Goal: Task Accomplishment & Management: Use online tool/utility

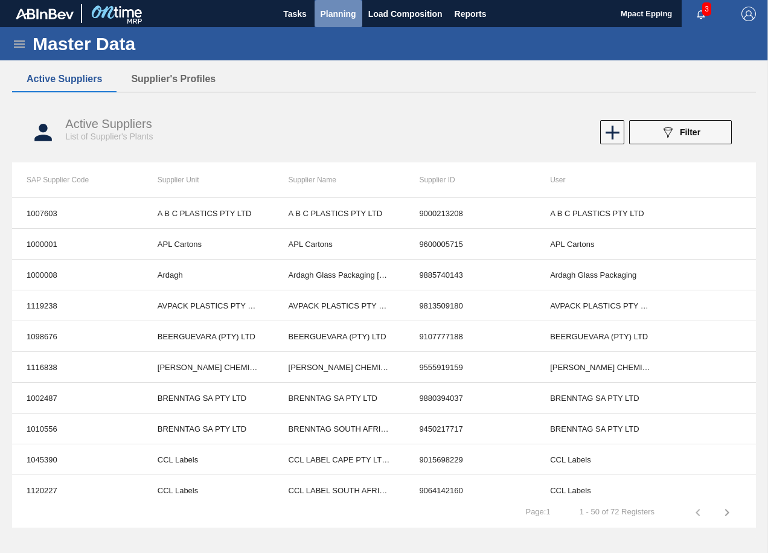
click at [331, 16] on span "Planning" at bounding box center [339, 14] width 36 height 14
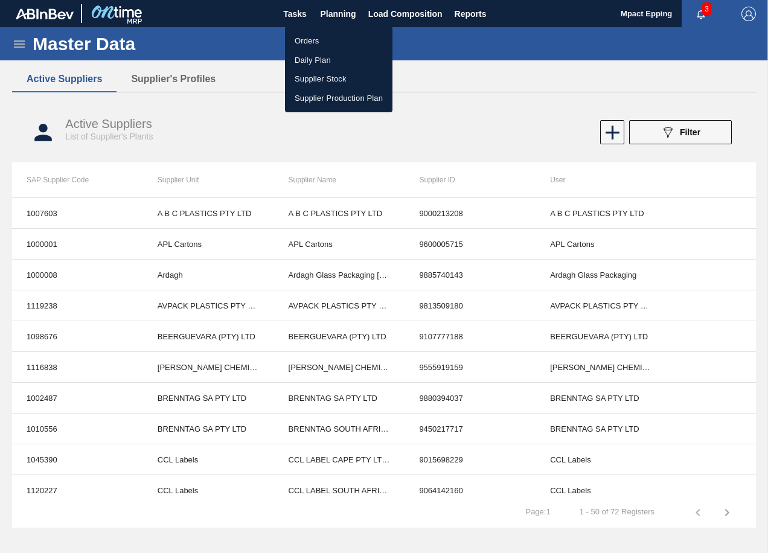
click at [311, 41] on li "Orders" at bounding box center [339, 40] width 108 height 19
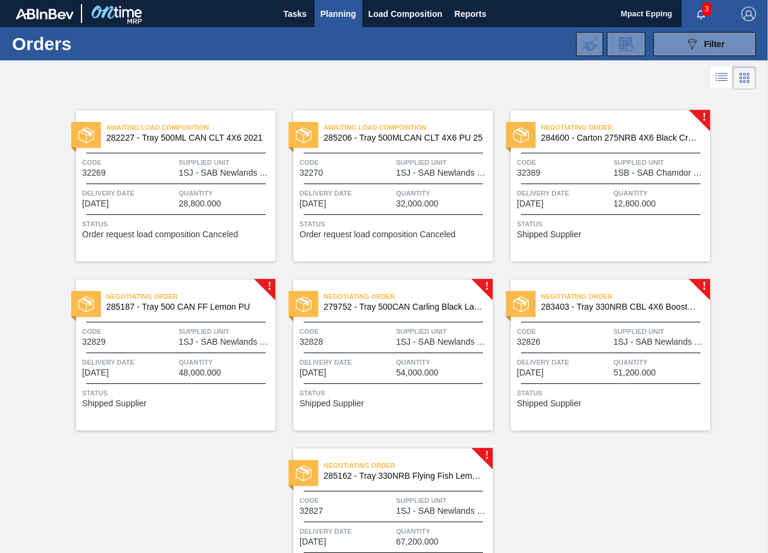
click at [617, 202] on span "12,800.000" at bounding box center [635, 203] width 42 height 9
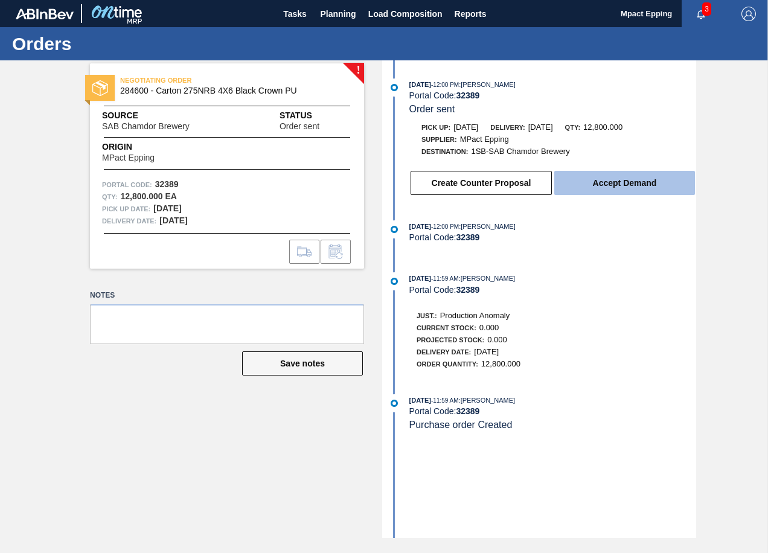
click at [591, 189] on button "Accept Demand" at bounding box center [625, 183] width 141 height 24
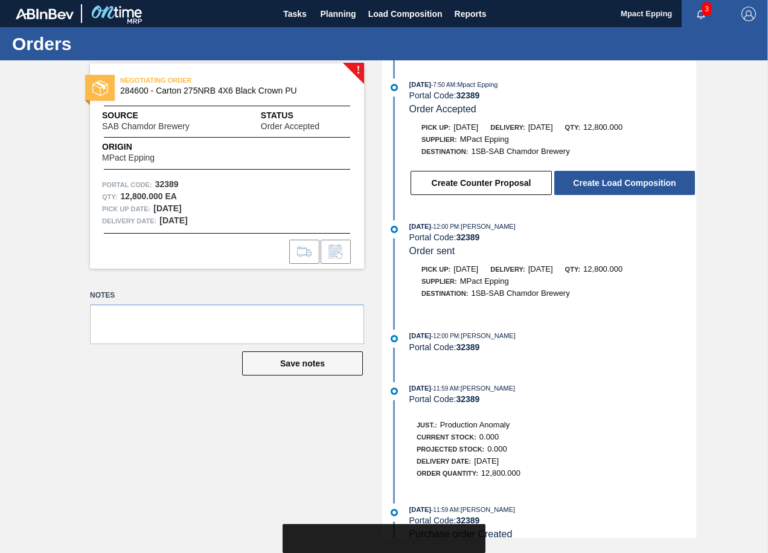
click at [591, 189] on button "Create Load Composition" at bounding box center [625, 183] width 141 height 24
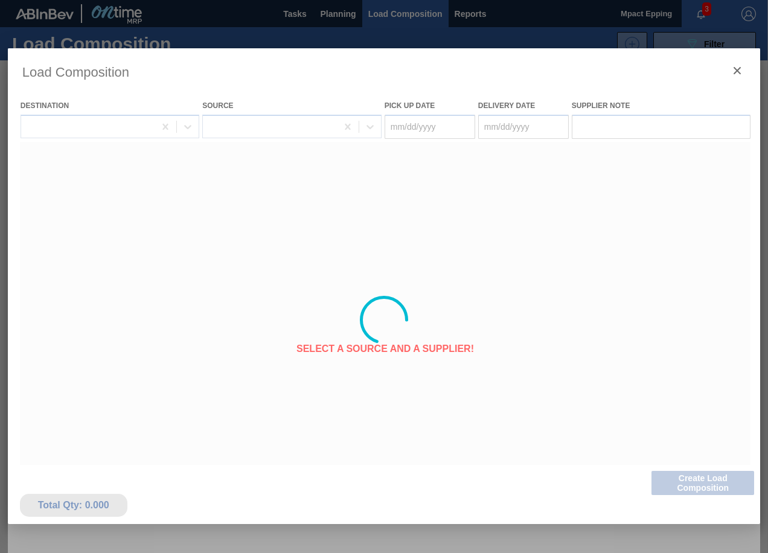
type Date "[DATE]"
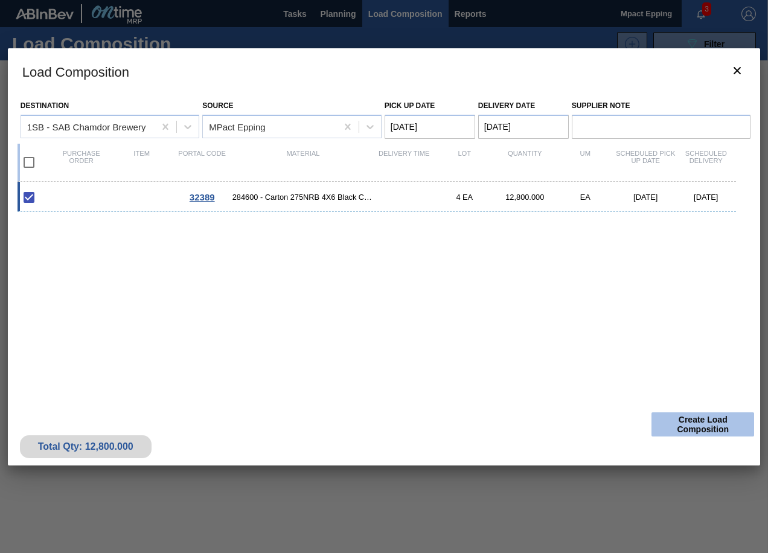
click at [723, 424] on button "Create Load Composition" at bounding box center [703, 425] width 103 height 24
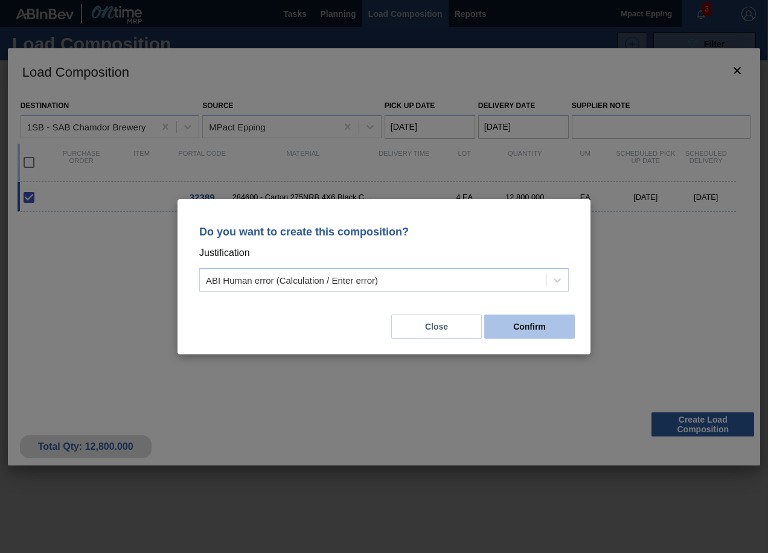
click at [536, 323] on button "Confirm" at bounding box center [530, 327] width 91 height 24
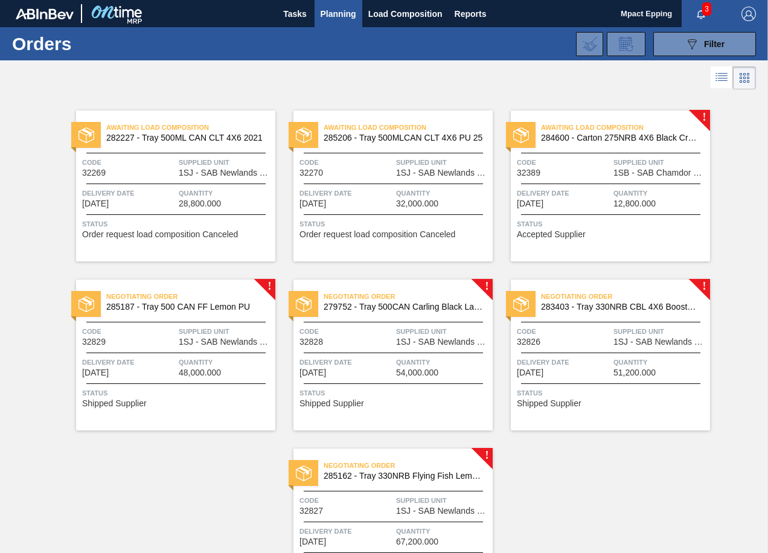
click at [218, 335] on span "Supplied Unit" at bounding box center [226, 332] width 94 height 12
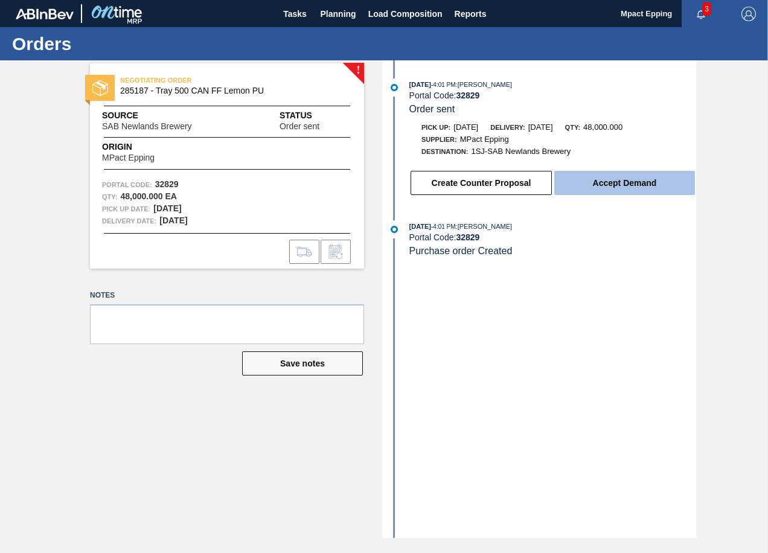
click at [651, 185] on button "Accept Demand" at bounding box center [625, 183] width 141 height 24
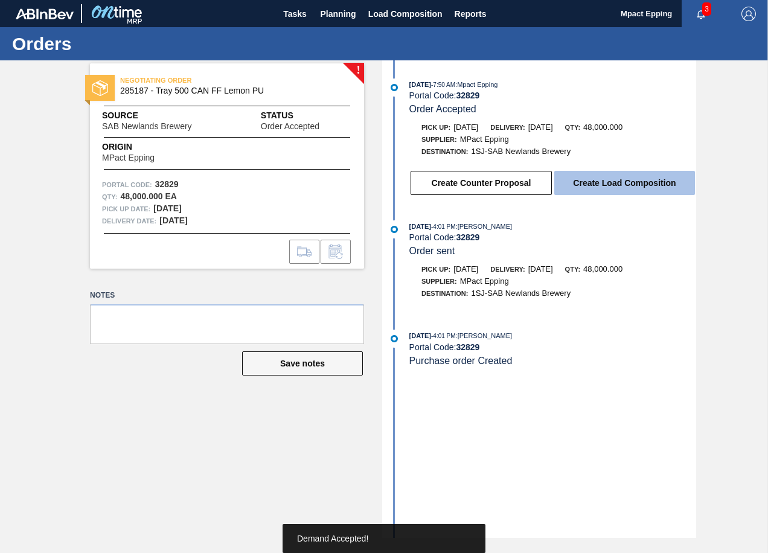
click at [650, 186] on button "Create Load Composition" at bounding box center [625, 183] width 141 height 24
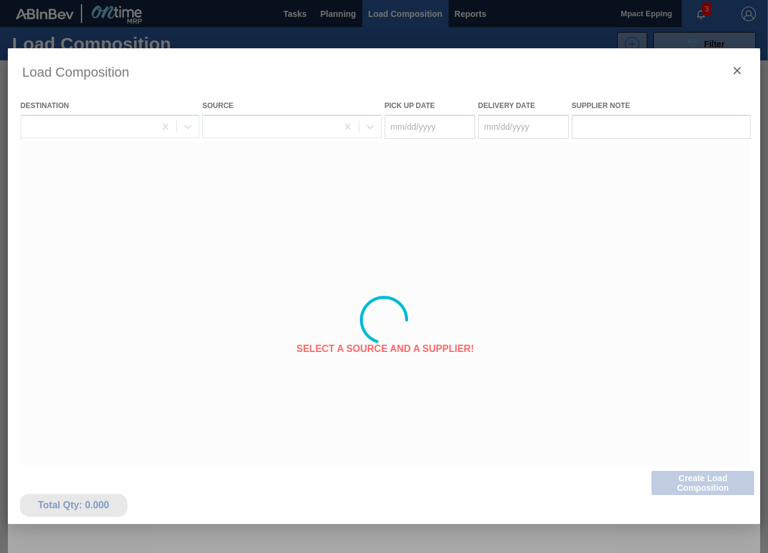
type Date "[DATE]"
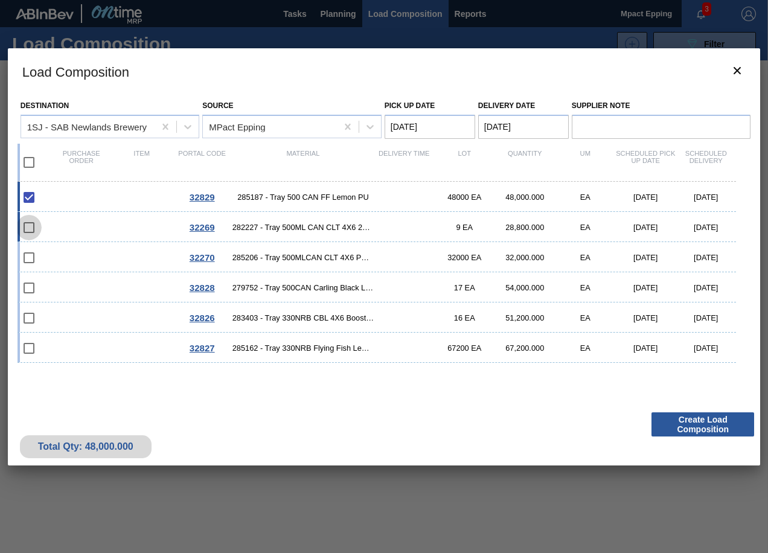
click at [30, 223] on input "checkbox" at bounding box center [28, 227] width 25 height 25
checkbox input "false"
click at [734, 68] on icon "botão de ícone" at bounding box center [737, 70] width 14 height 14
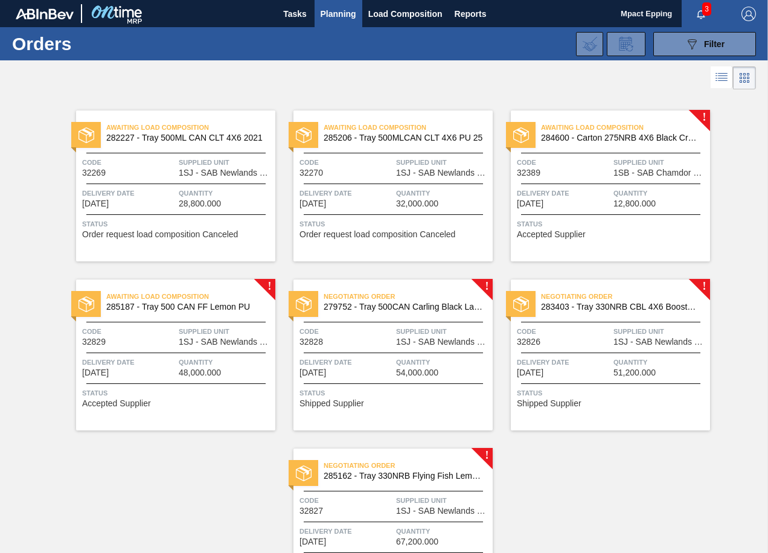
click at [414, 337] on span "Supplied Unit" at bounding box center [443, 332] width 94 height 12
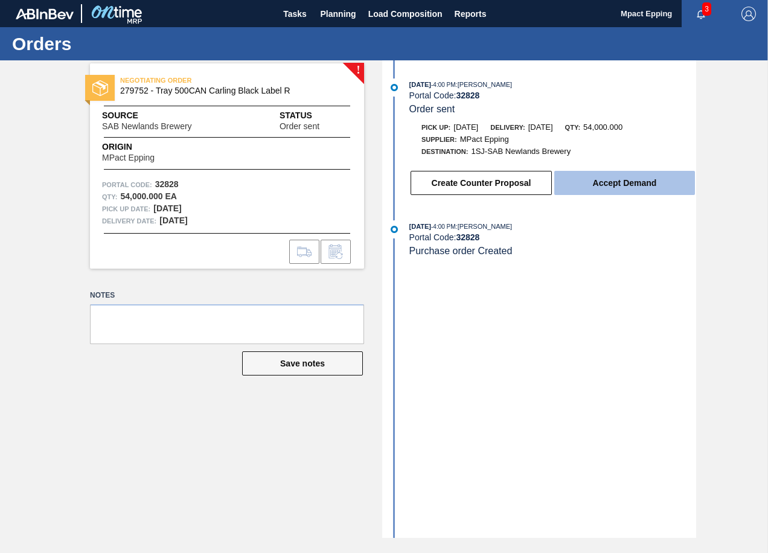
click at [620, 176] on button "Accept Demand" at bounding box center [625, 183] width 141 height 24
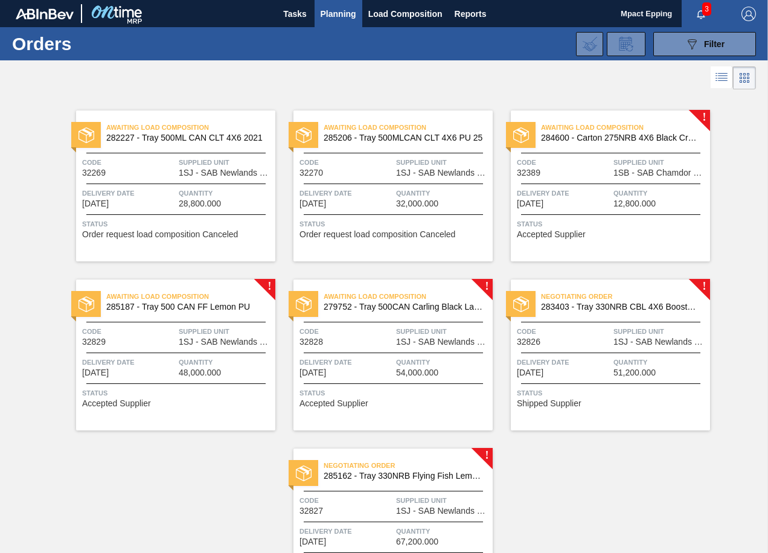
click at [614, 358] on span "Quantity" at bounding box center [661, 362] width 94 height 12
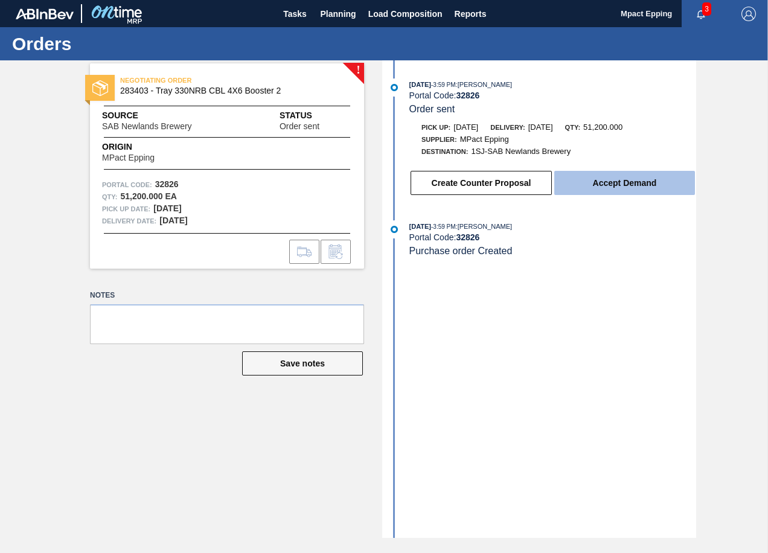
click at [598, 181] on button "Accept Demand" at bounding box center [625, 183] width 141 height 24
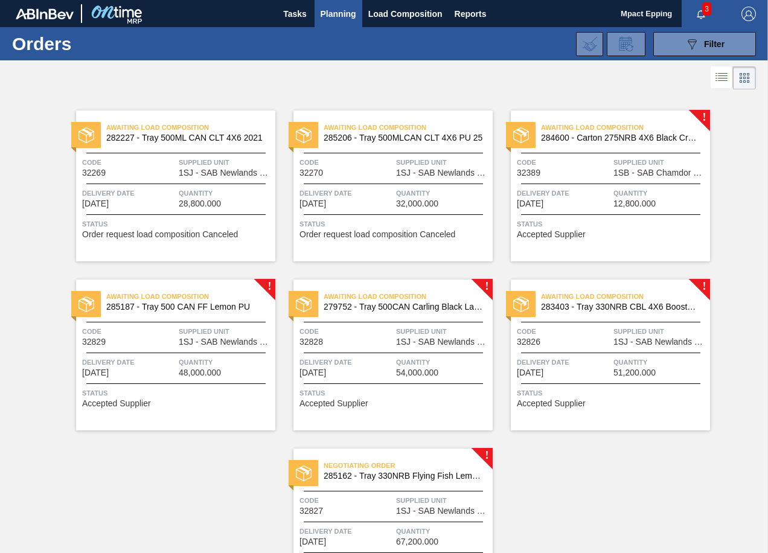
scroll to position [91, 0]
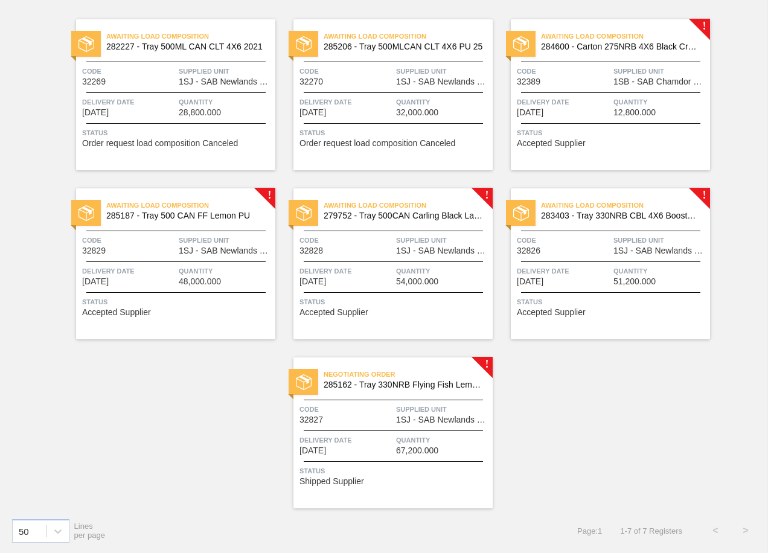
click at [417, 405] on span "Supplied Unit" at bounding box center [443, 410] width 94 height 12
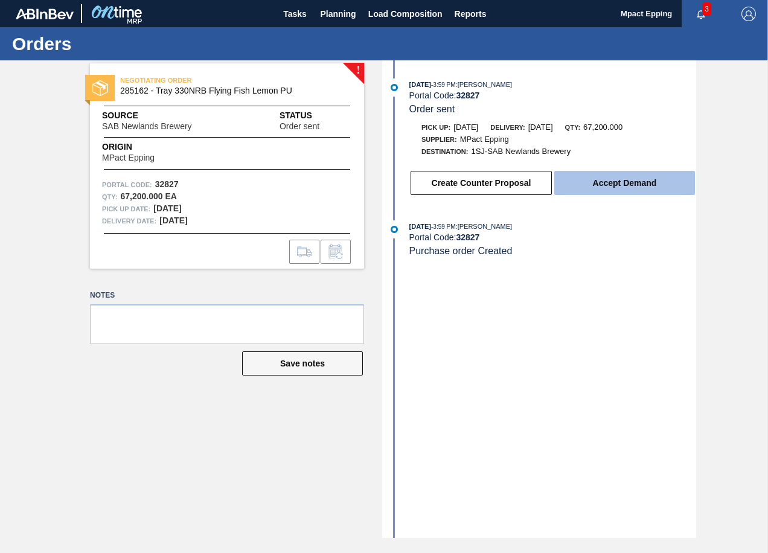
click at [639, 190] on button "Accept Demand" at bounding box center [625, 183] width 141 height 24
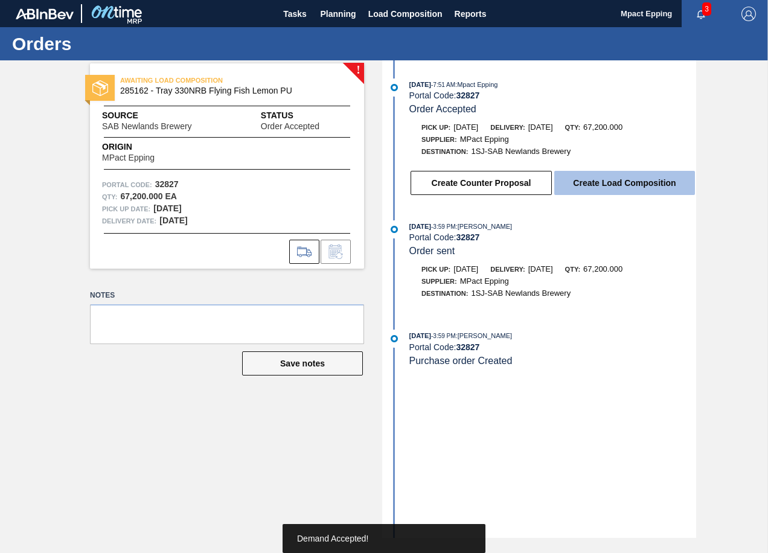
click at [605, 179] on button "Create Load Composition" at bounding box center [625, 183] width 141 height 24
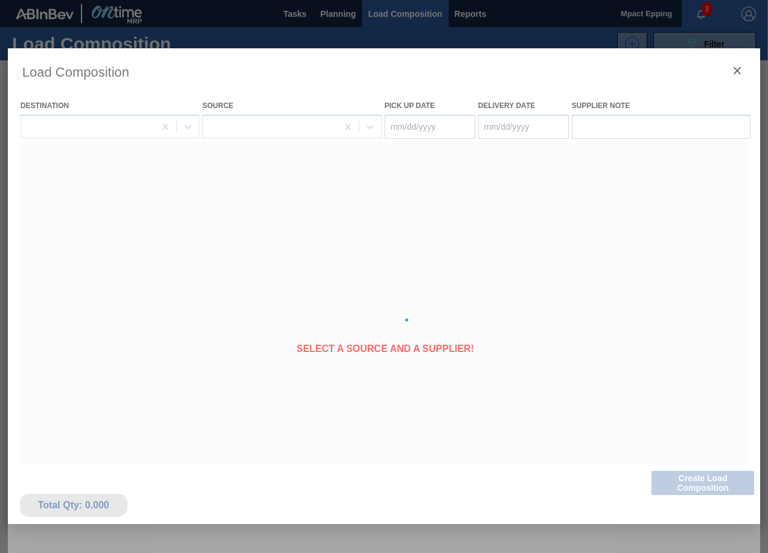
type Date "[DATE]"
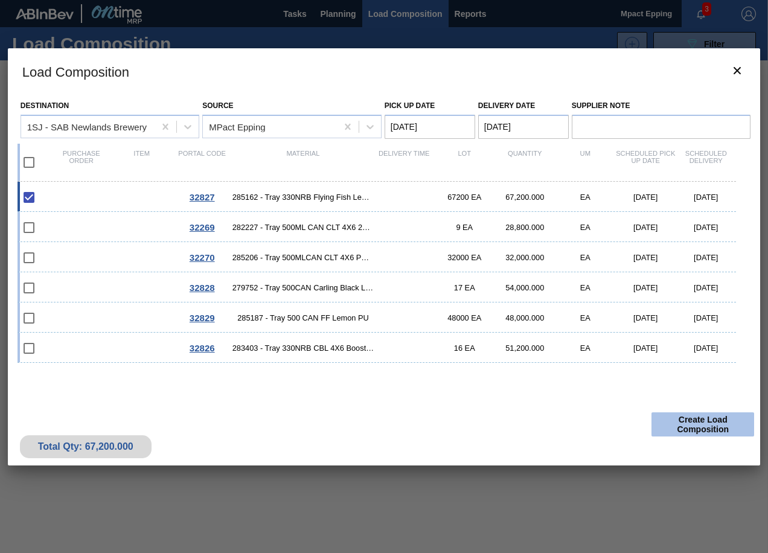
click at [722, 424] on button "Create Load Composition" at bounding box center [703, 425] width 103 height 24
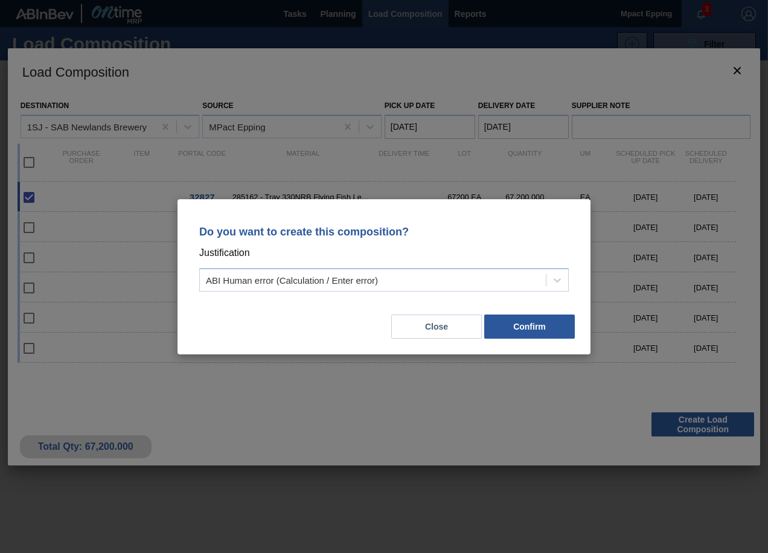
click at [540, 340] on div "Do you want to create this composition? Justification ABI Human error (Calculat…" at bounding box center [384, 276] width 413 height 155
click at [536, 332] on button "Confirm" at bounding box center [530, 327] width 91 height 24
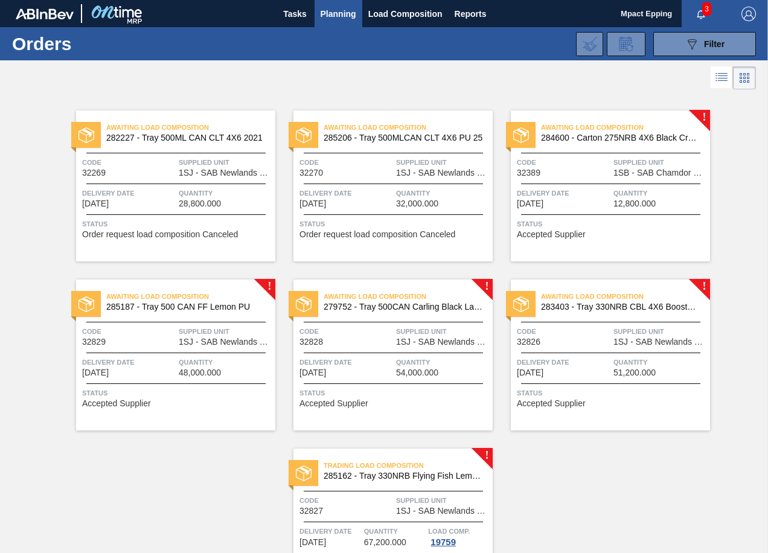
click at [182, 353] on div at bounding box center [175, 353] width 179 height 1
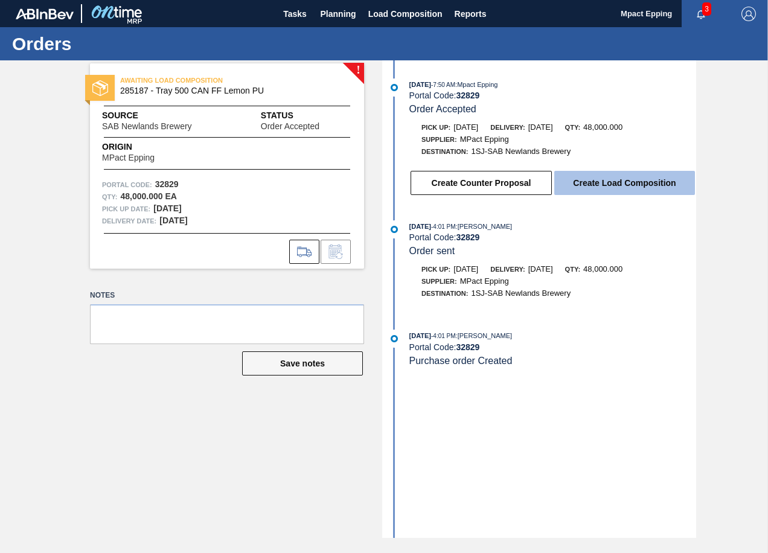
click at [591, 178] on button "Create Load Composition" at bounding box center [625, 183] width 141 height 24
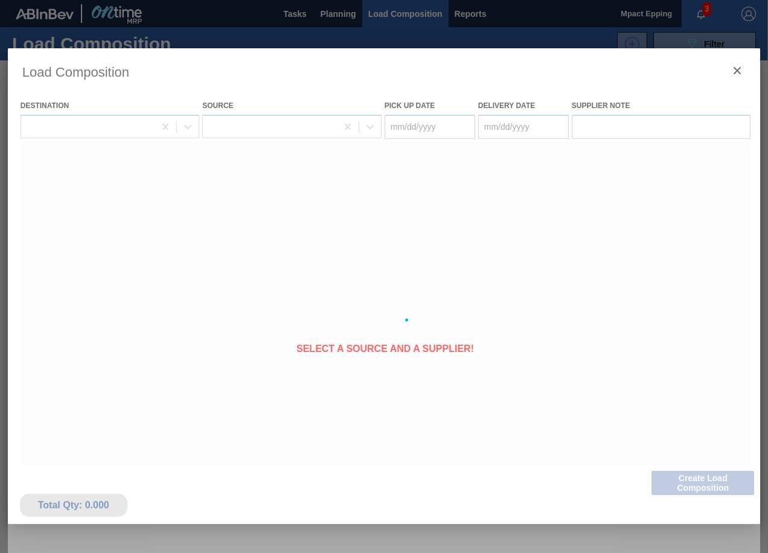
type Date "[DATE]"
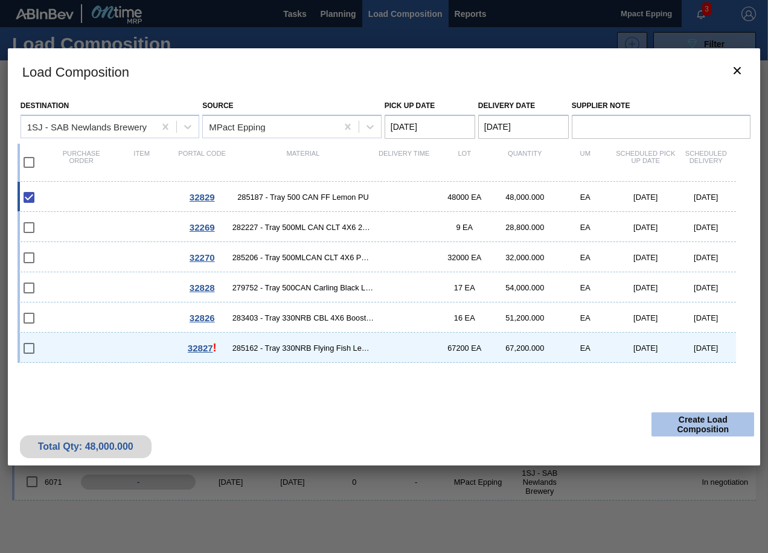
click at [682, 430] on button "Create Load Composition" at bounding box center [703, 425] width 103 height 24
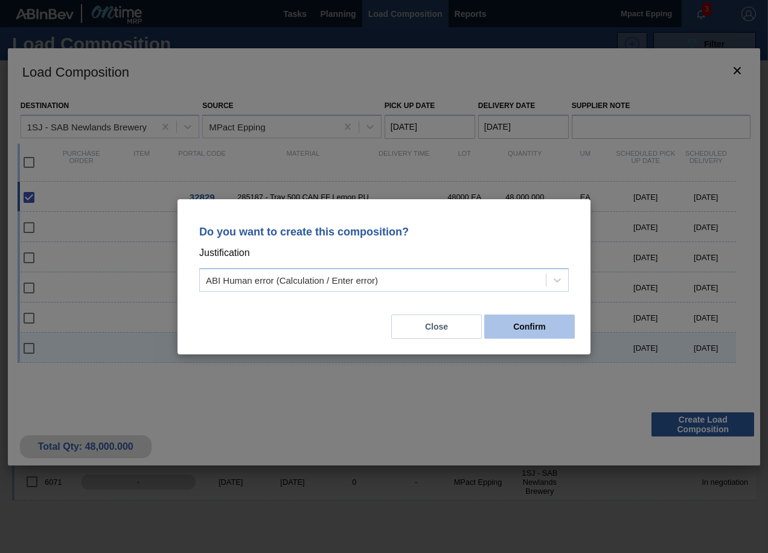
click at [519, 332] on button "Confirm" at bounding box center [530, 327] width 91 height 24
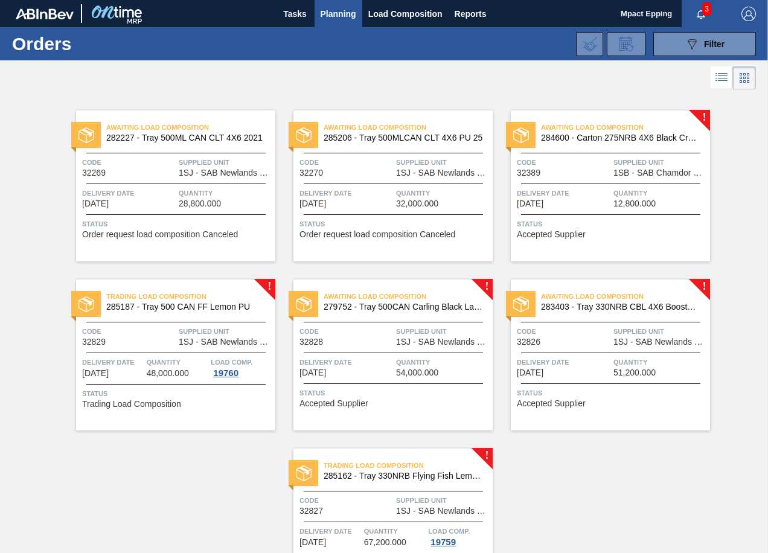
click at [419, 336] on span "Supplied Unit" at bounding box center [443, 332] width 94 height 12
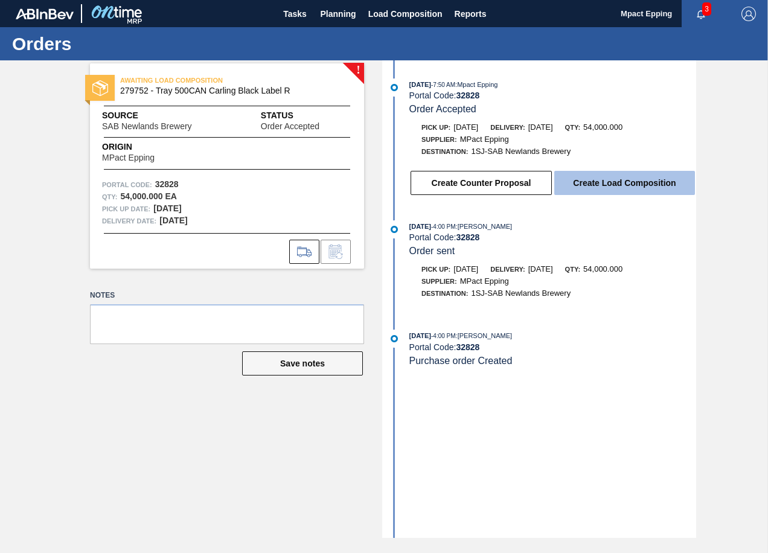
click at [643, 187] on button "Create Load Composition" at bounding box center [625, 183] width 141 height 24
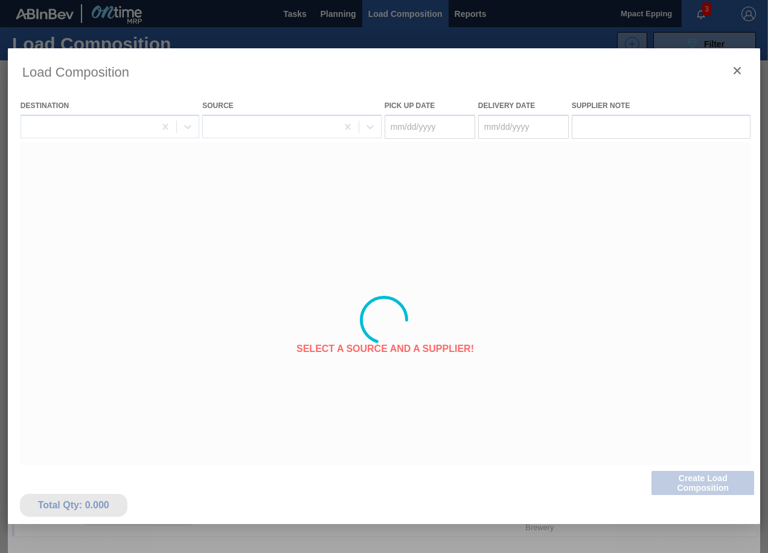
type Date "[DATE]"
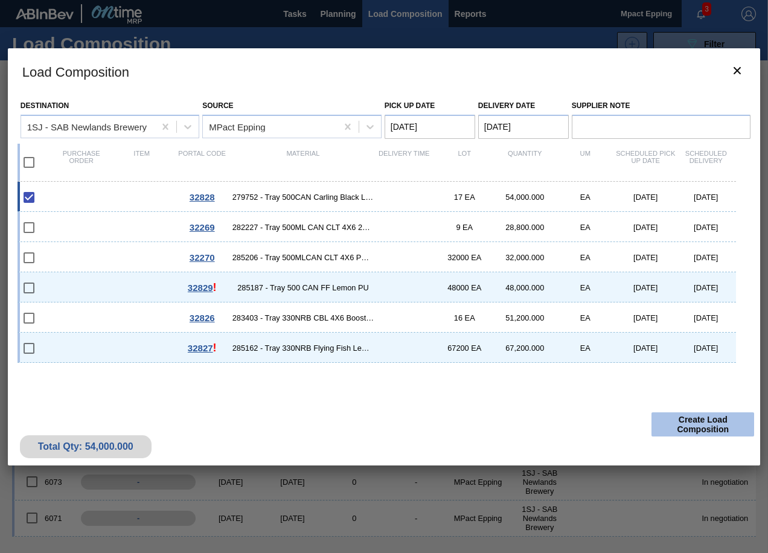
click at [716, 427] on button "Create Load Composition" at bounding box center [703, 425] width 103 height 24
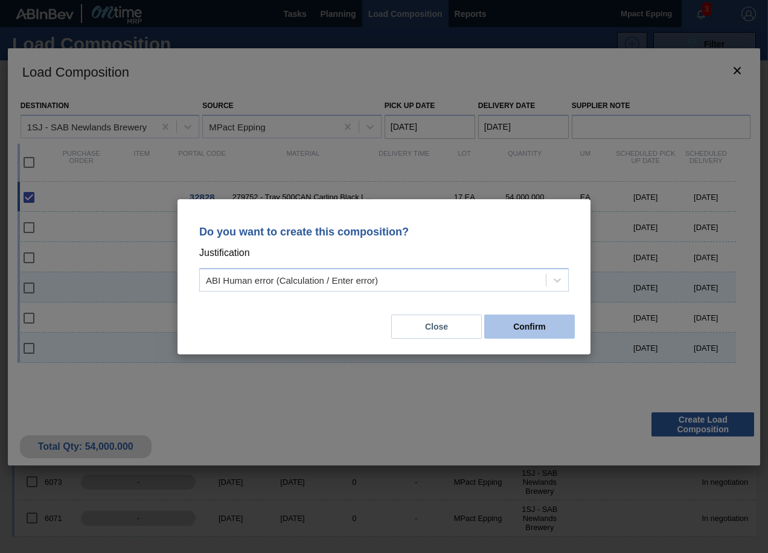
click at [532, 333] on button "Confirm" at bounding box center [530, 327] width 91 height 24
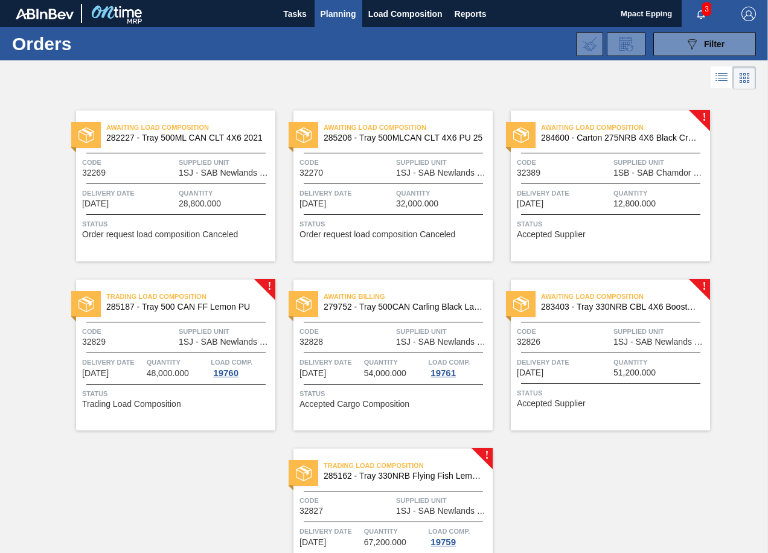
click at [584, 358] on span "Delivery Date" at bounding box center [564, 362] width 94 height 12
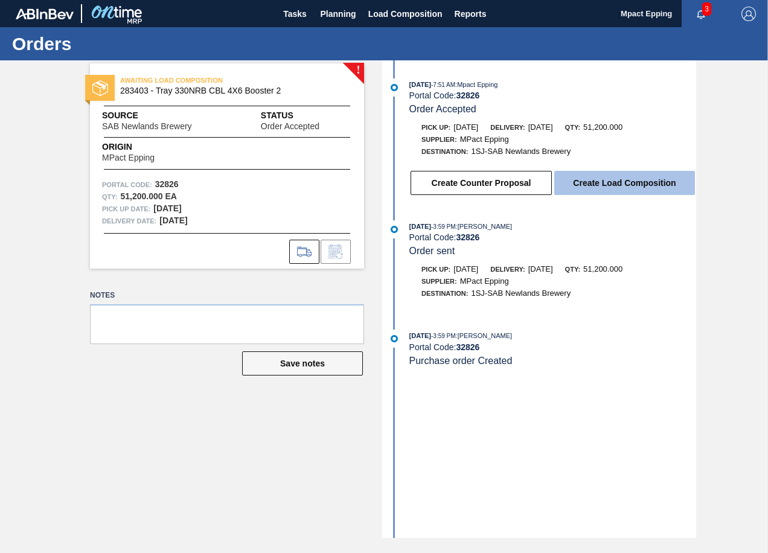
click at [575, 184] on button "Create Load Composition" at bounding box center [625, 183] width 141 height 24
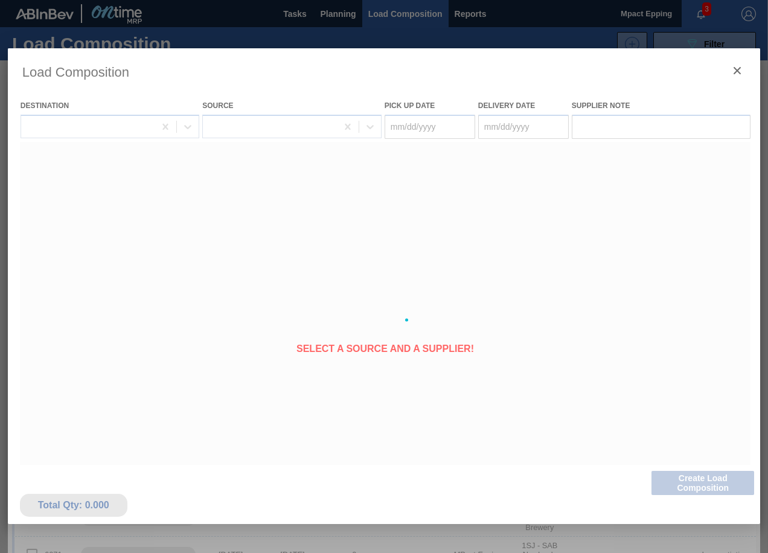
type Date "[DATE]"
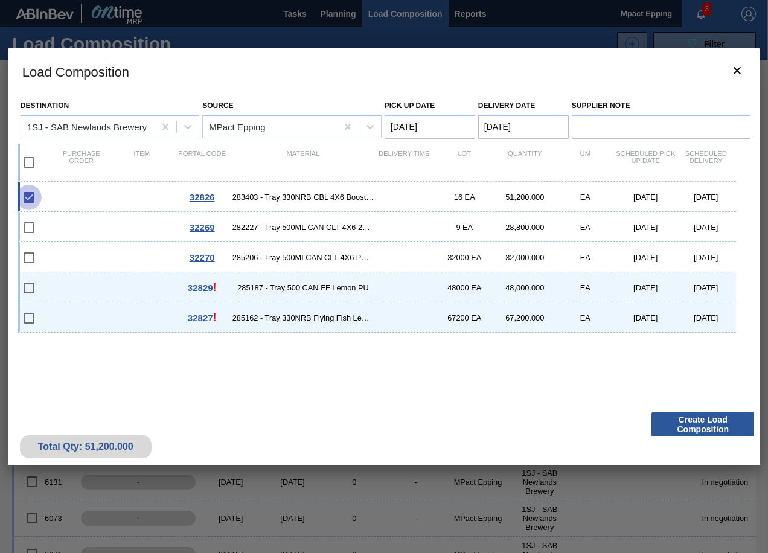
click at [27, 202] on input "checkbox" at bounding box center [28, 197] width 25 height 25
click at [28, 198] on input "checkbox" at bounding box center [28, 197] width 25 height 25
click at [31, 200] on input "checkbox" at bounding box center [28, 197] width 25 height 25
checkbox input "true"
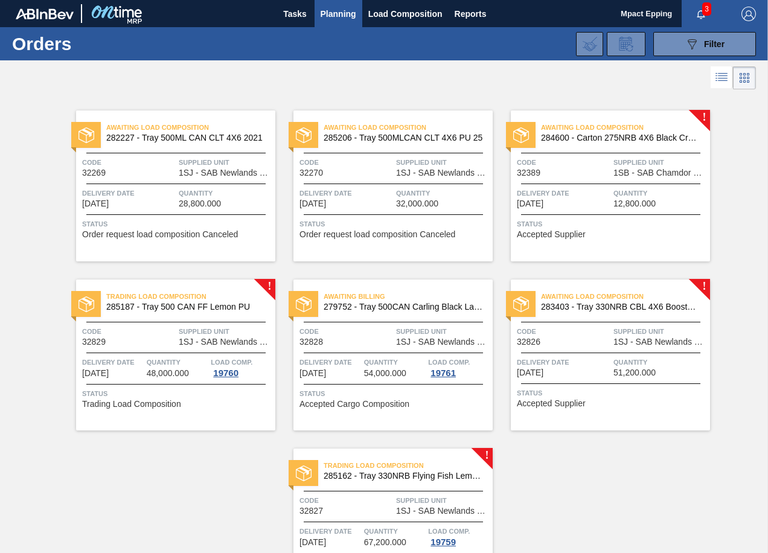
scroll to position [91, 0]
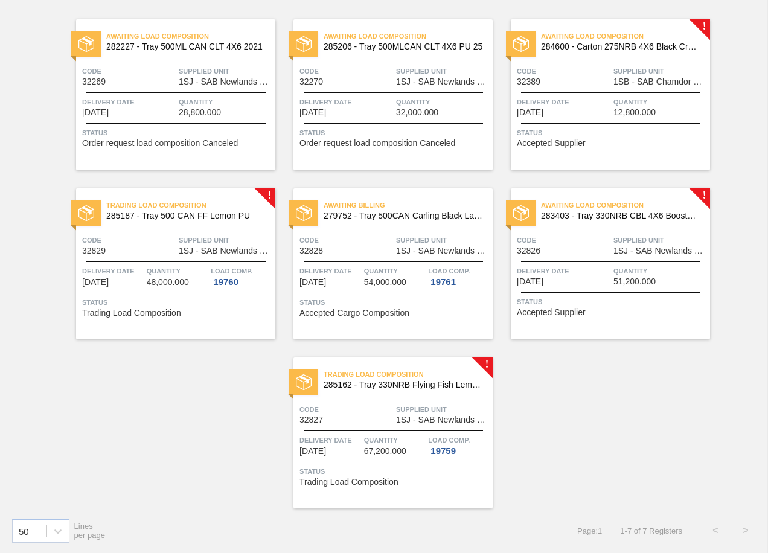
click at [410, 386] on span "285162 - Tray 330NRB Flying Fish Lemon PU" at bounding box center [403, 385] width 159 height 9
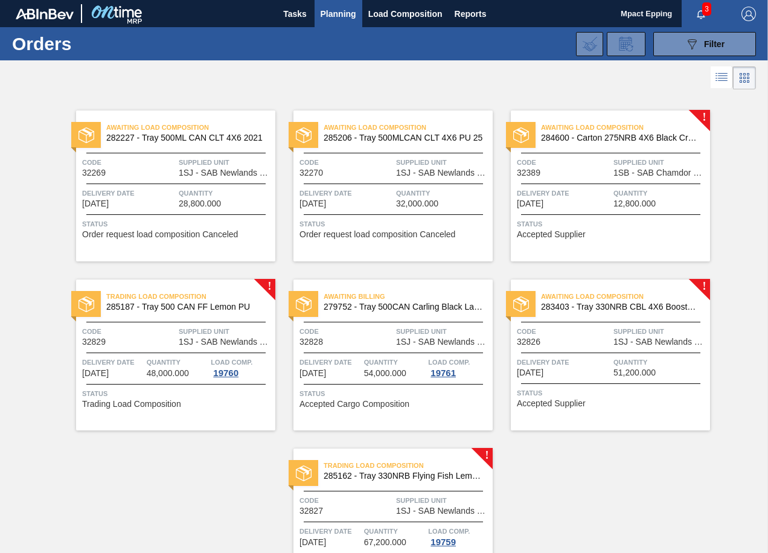
click at [659, 367] on span "Quantity" at bounding box center [661, 362] width 94 height 12
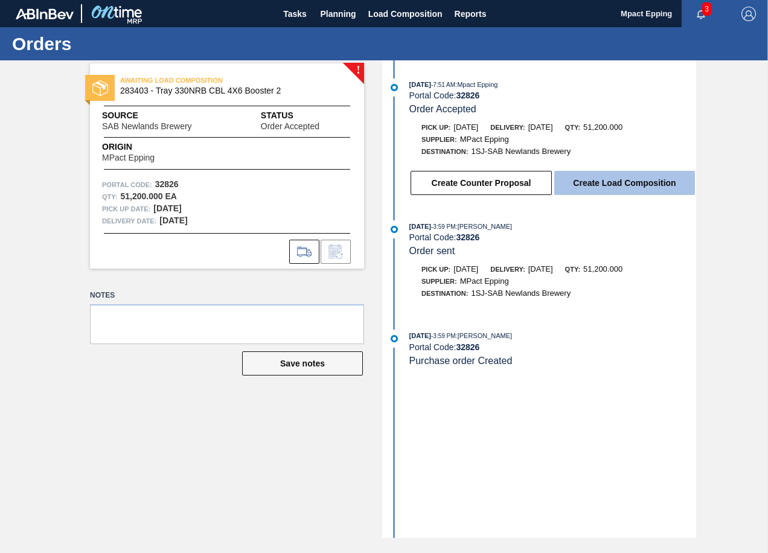
click at [639, 184] on button "Create Load Composition" at bounding box center [625, 183] width 141 height 24
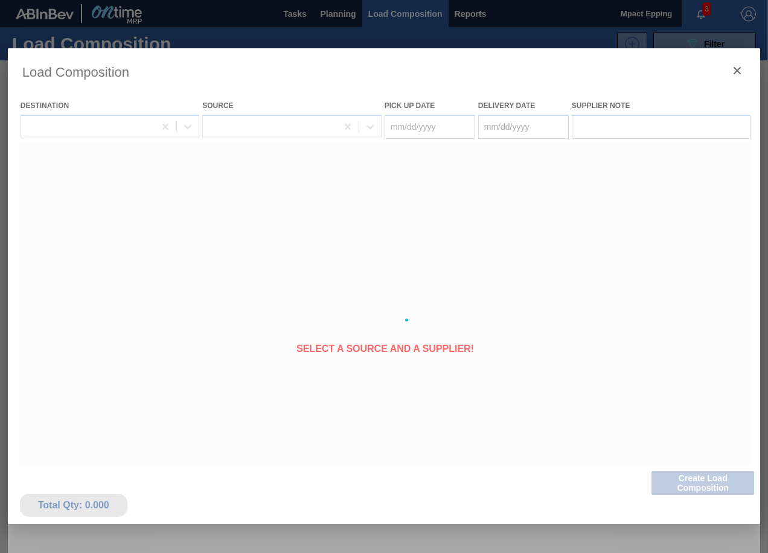
type Date "[DATE]"
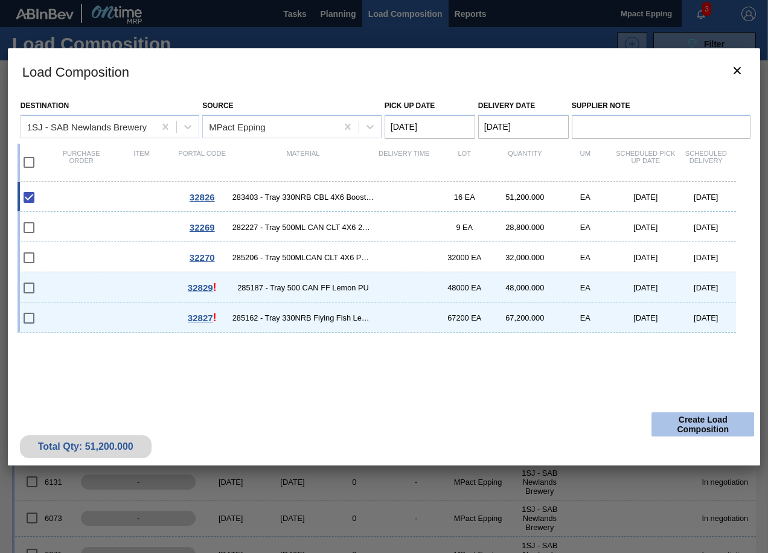
click at [697, 430] on button "Create Load Composition" at bounding box center [703, 425] width 103 height 24
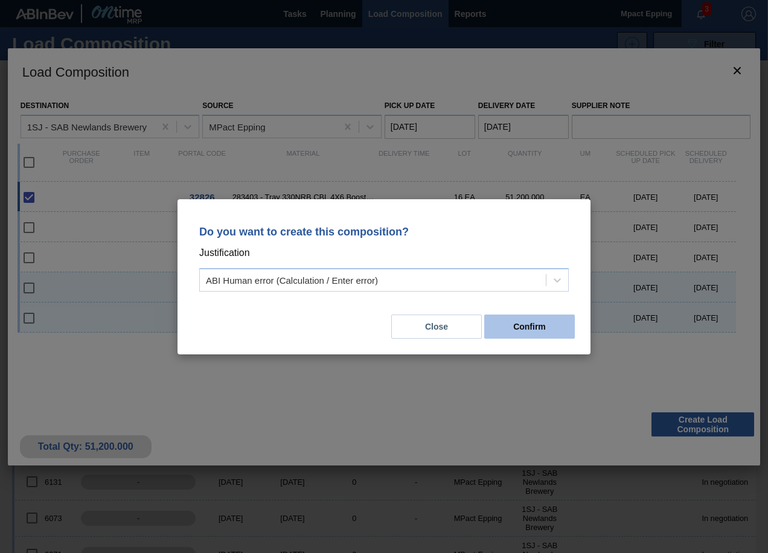
click at [532, 332] on button "Confirm" at bounding box center [530, 327] width 91 height 24
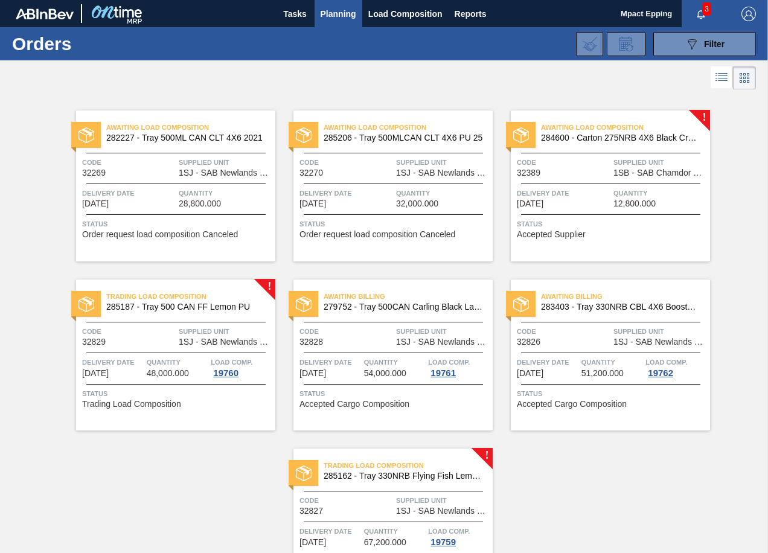
scroll to position [91, 0]
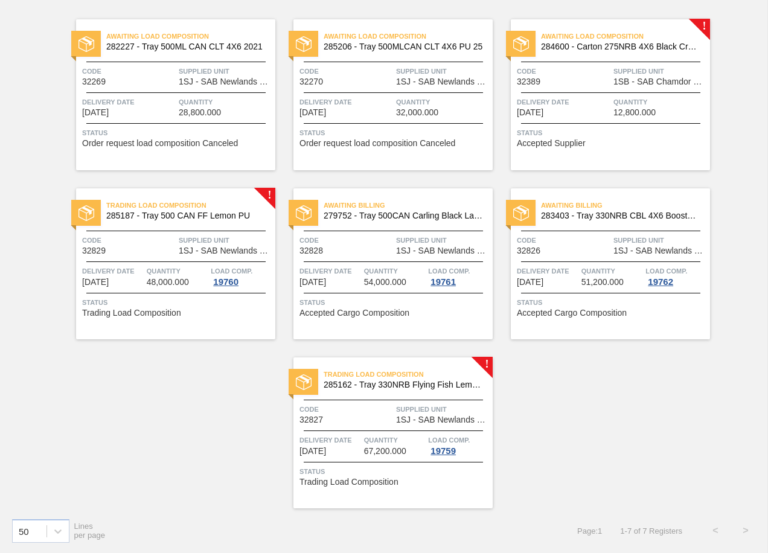
click at [407, 438] on span "Quantity" at bounding box center [395, 440] width 62 height 12
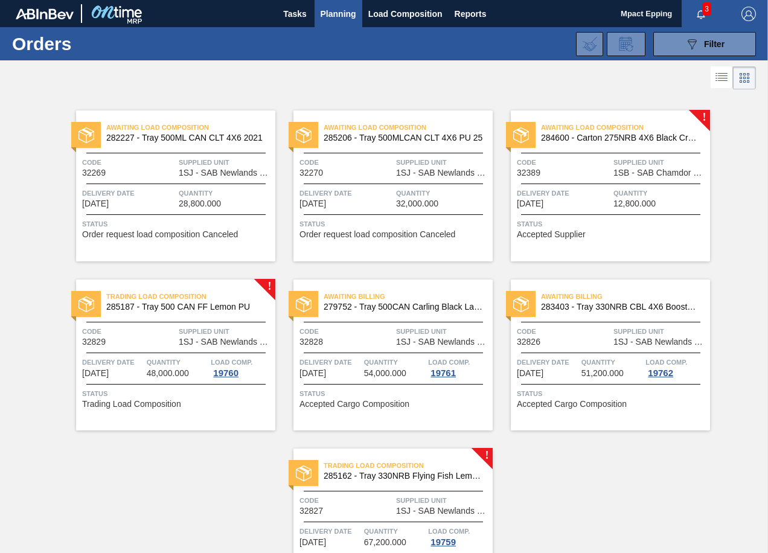
click at [675, 186] on div "Awaiting Load Composition 284600 - Carton 275NRB 4X6 Black Crown PU Code 32389 …" at bounding box center [610, 186] width 199 height 151
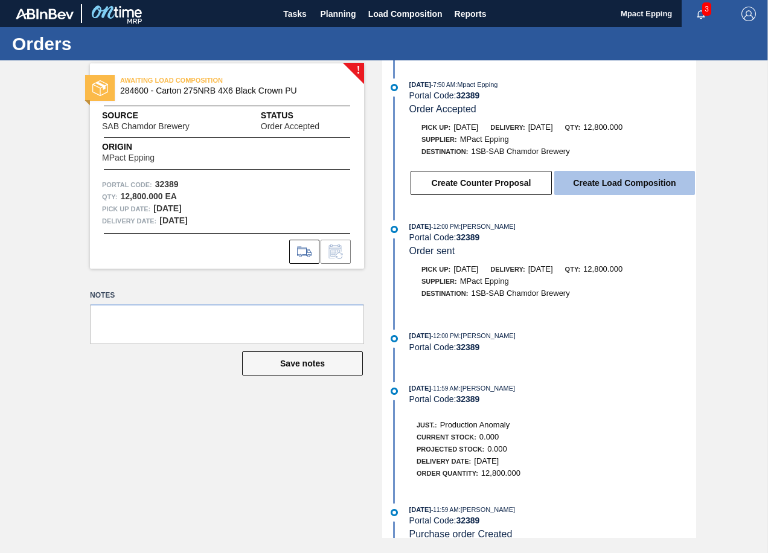
click at [599, 192] on button "Create Load Composition" at bounding box center [625, 183] width 141 height 24
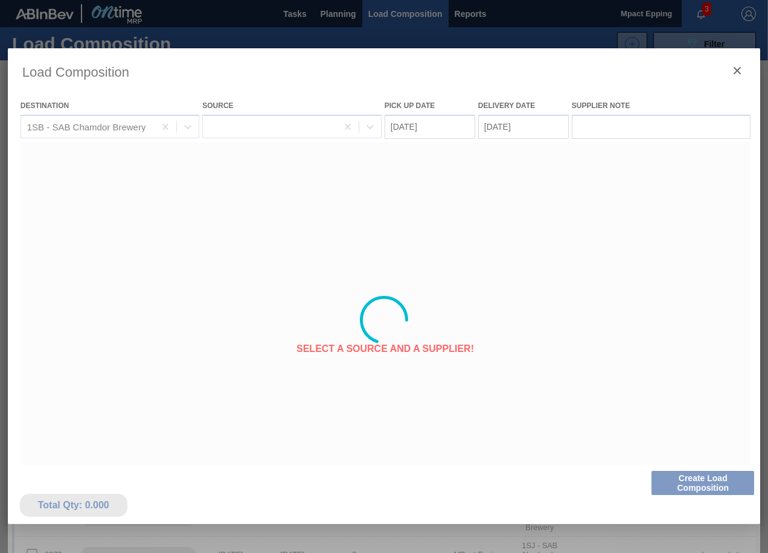
type Date "[DATE]"
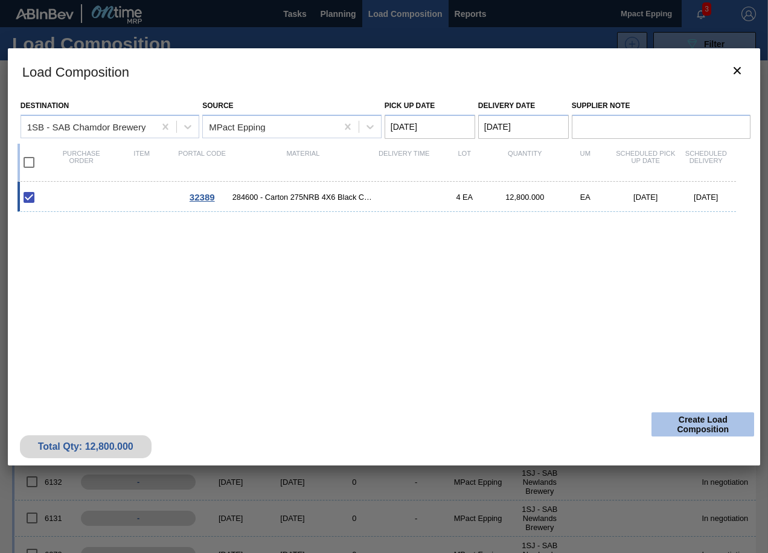
click at [702, 427] on button "Create Load Composition" at bounding box center [703, 425] width 103 height 24
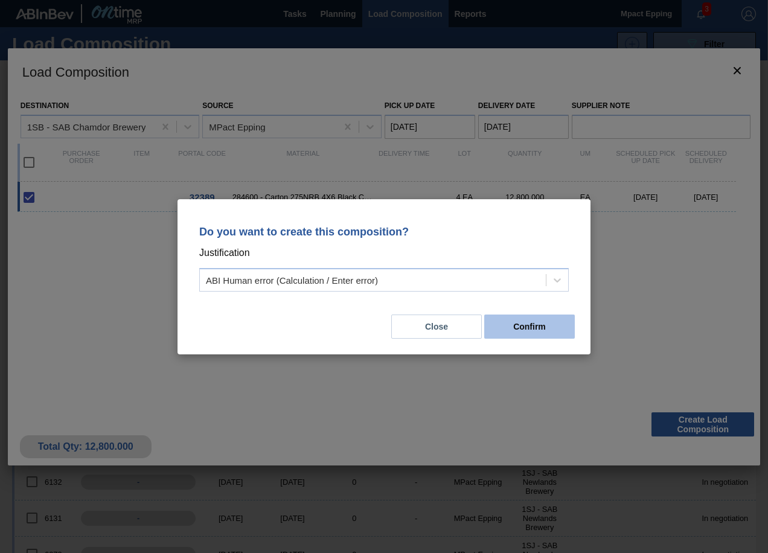
click at [522, 323] on button "Confirm" at bounding box center [530, 327] width 91 height 24
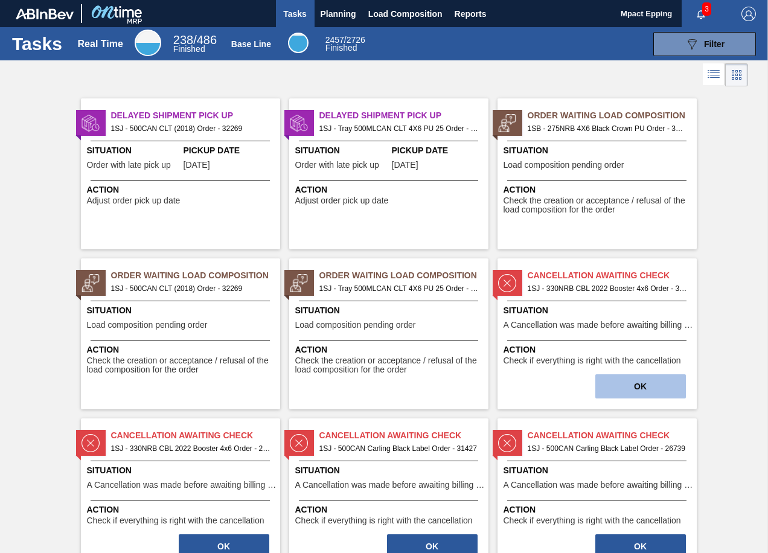
click at [627, 394] on button "OK" at bounding box center [641, 387] width 91 height 24
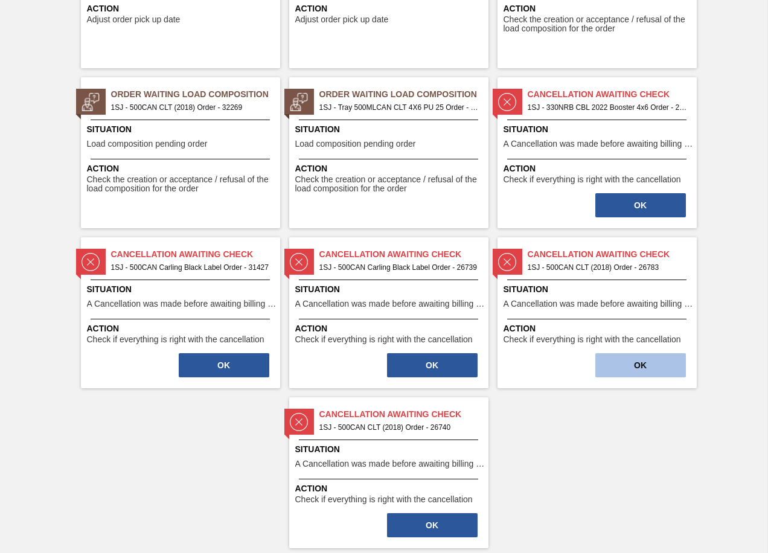
click at [633, 372] on button "OK" at bounding box center [641, 365] width 91 height 24
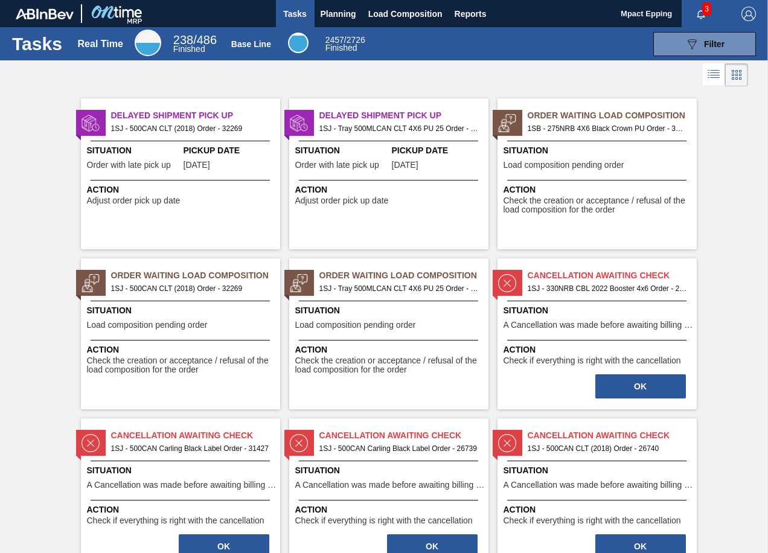
scroll to position [47, 0]
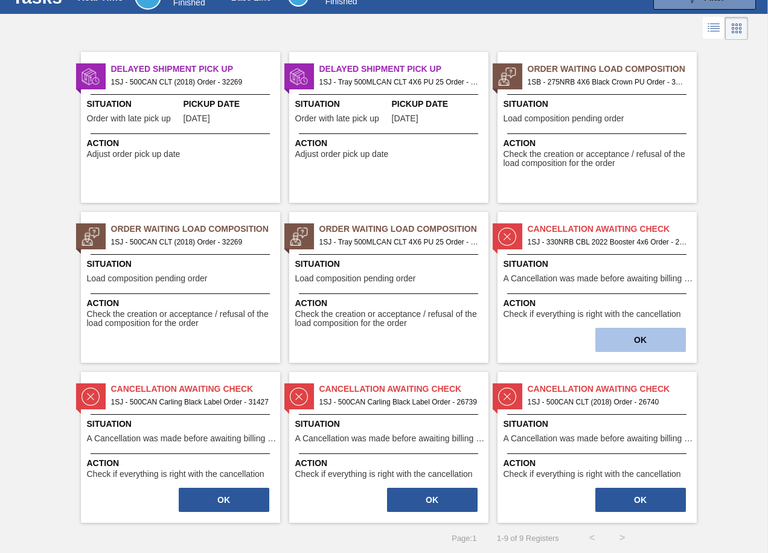
click at [633, 339] on button "OK" at bounding box center [641, 340] width 91 height 24
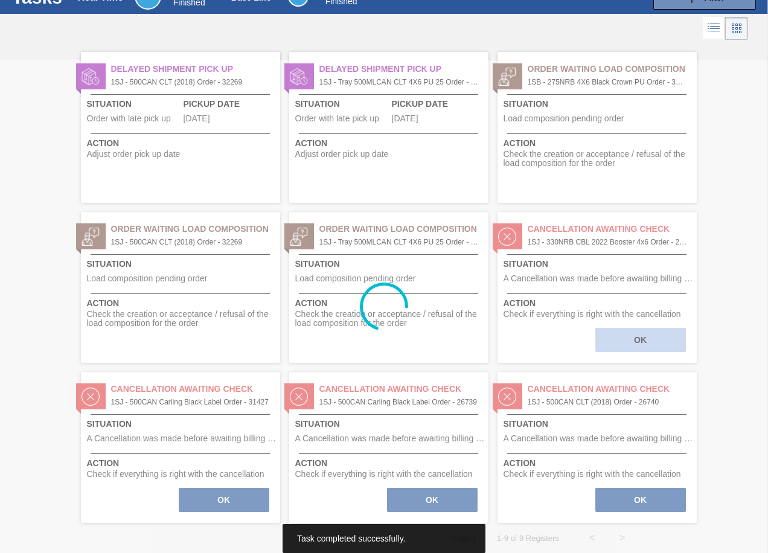
scroll to position [0, 0]
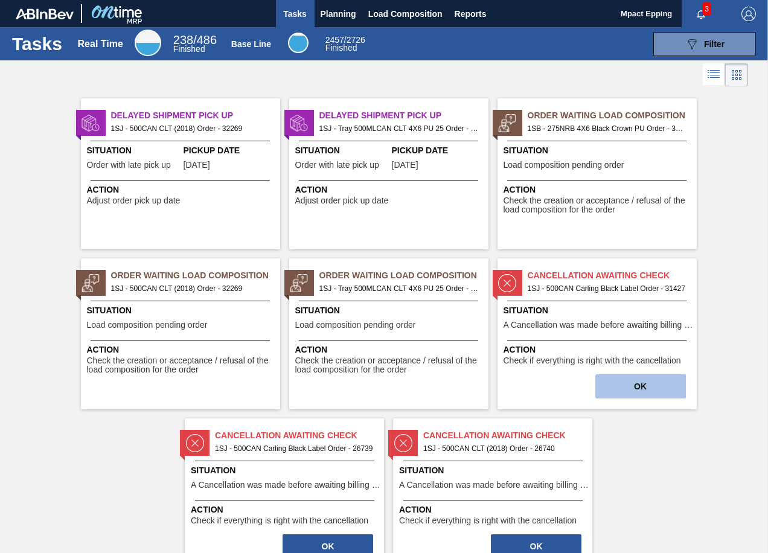
click at [638, 390] on button "OK" at bounding box center [641, 387] width 91 height 24
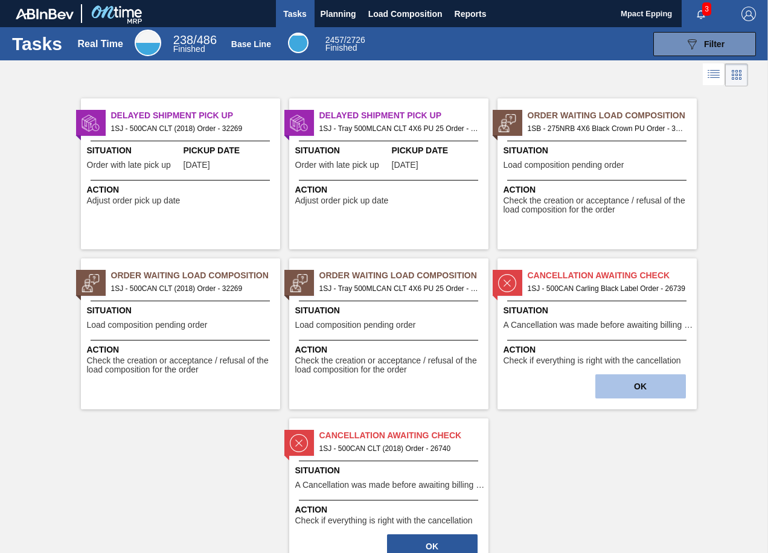
click at [641, 384] on button "OK" at bounding box center [641, 387] width 91 height 24
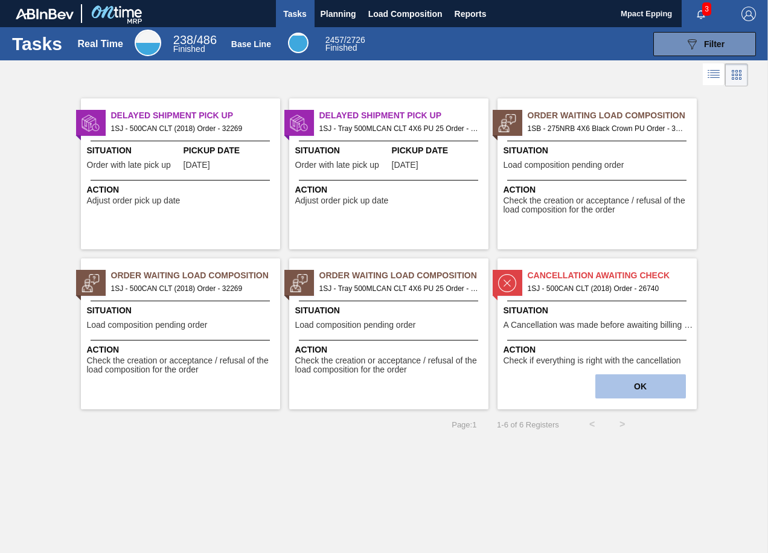
click at [640, 383] on button "OK" at bounding box center [641, 387] width 91 height 24
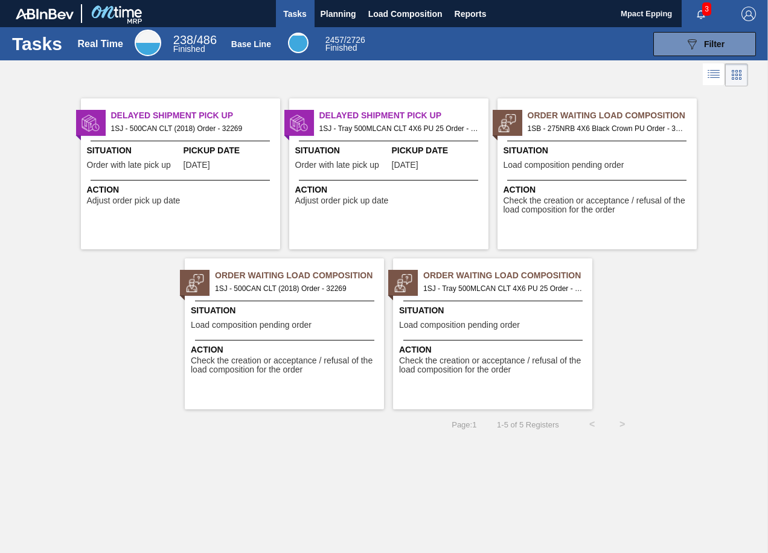
click at [457, 315] on span "Situation" at bounding box center [494, 310] width 190 height 13
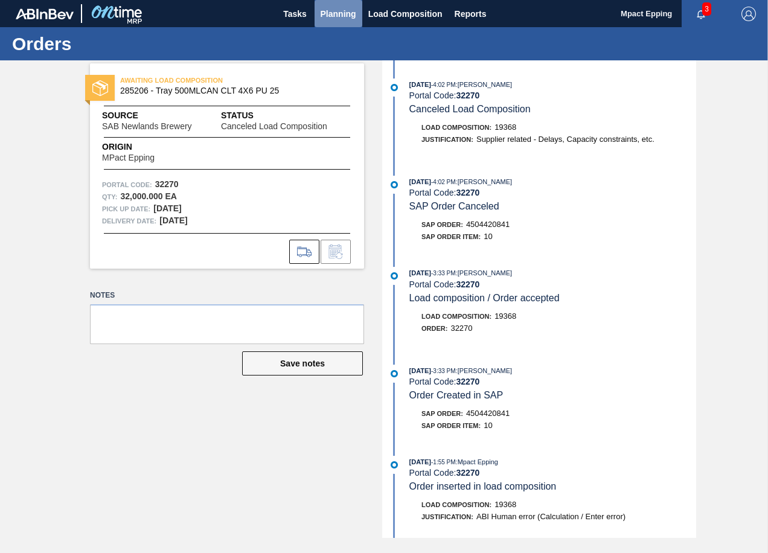
click at [333, 11] on span "Planning" at bounding box center [339, 14] width 36 height 14
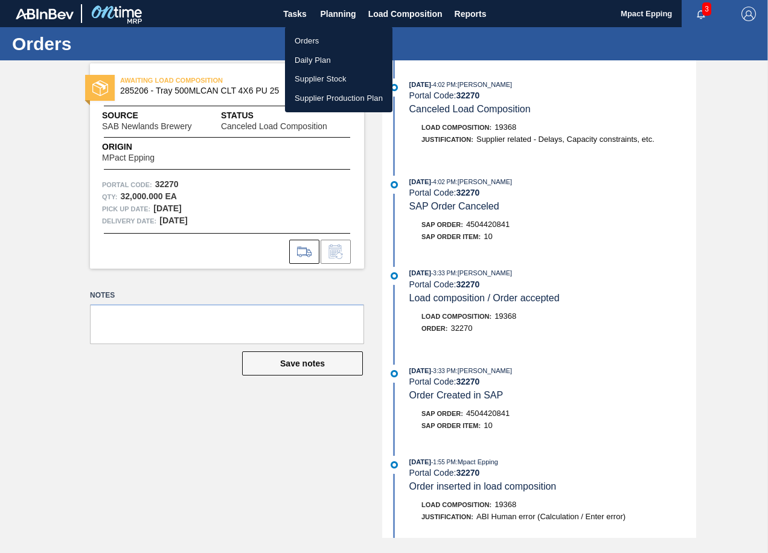
click at [326, 35] on li "Orders" at bounding box center [339, 40] width 108 height 19
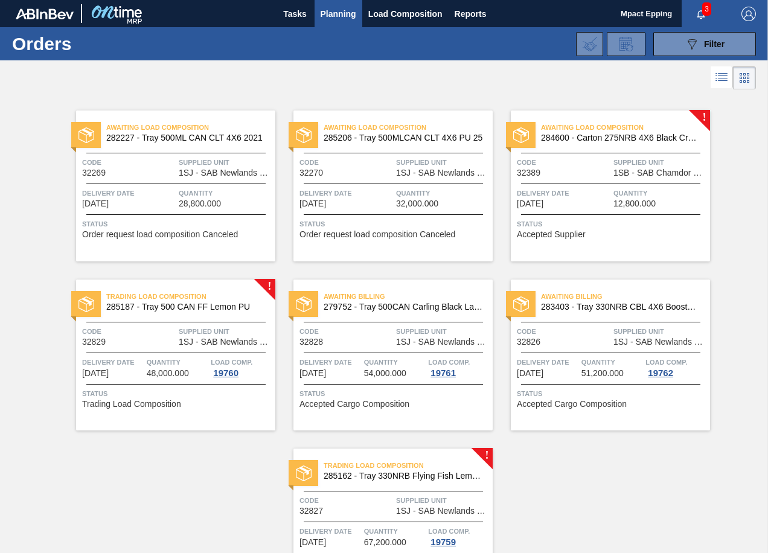
drag, startPoint x: 354, startPoint y: 188, endPoint x: 544, endPoint y: 277, distance: 210.0
click at [688, 474] on div "Awaiting Load Composition 282227 - Tray 500ML CAN CLT 4X6 2021 Code 32269 Suppl…" at bounding box center [384, 345] width 768 height 507
click at [421, 180] on div "Awaiting Load Composition 285206 - Tray 500MLCAN CLT 4X6 PU 25 Code 32270 Suppl…" at bounding box center [393, 186] width 199 height 151
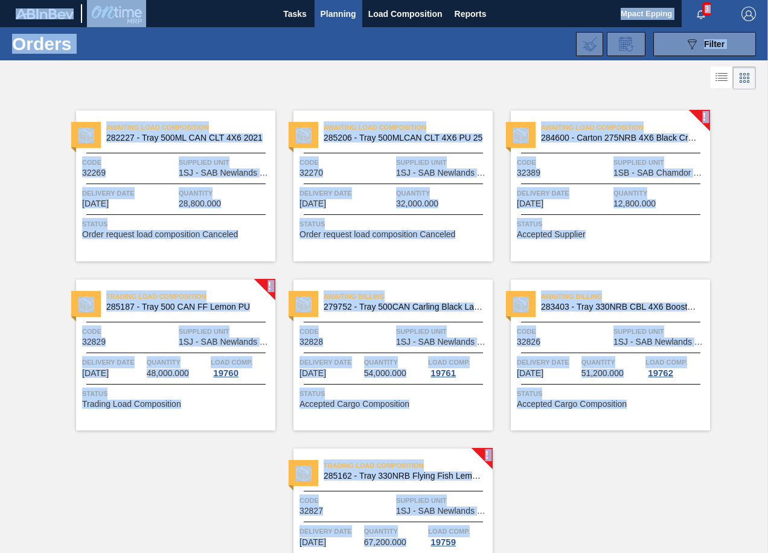
click at [91, 84] on div at bounding box center [384, 77] width 768 height 29
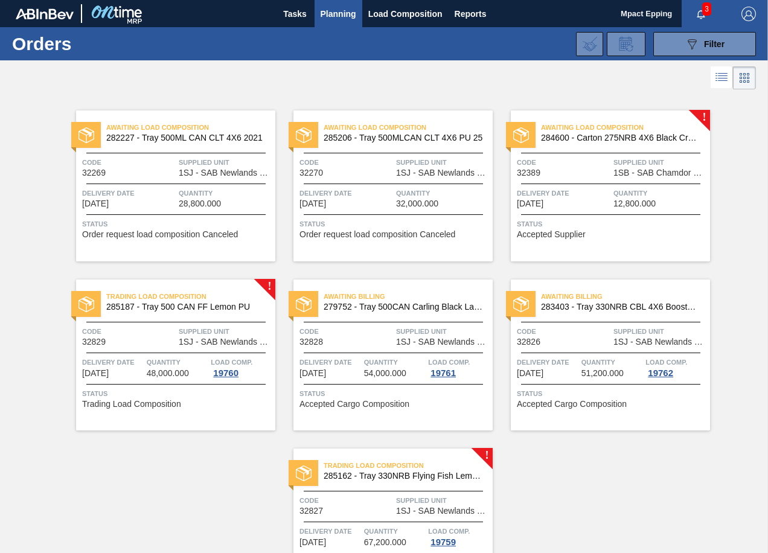
click at [592, 184] on div "Awaiting Load Composition 284600 - Carton 275NRB 4X6 Black Crown PU Code 32389 …" at bounding box center [610, 186] width 199 height 151
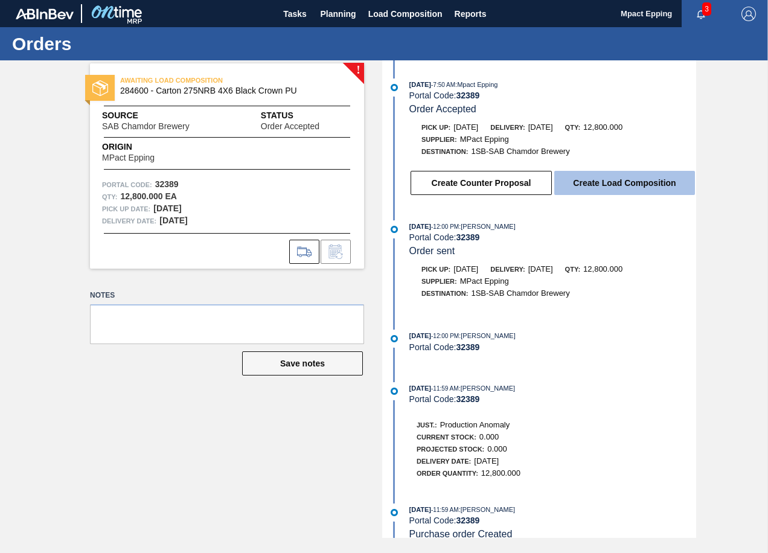
click at [579, 185] on button "Create Load Composition" at bounding box center [625, 183] width 141 height 24
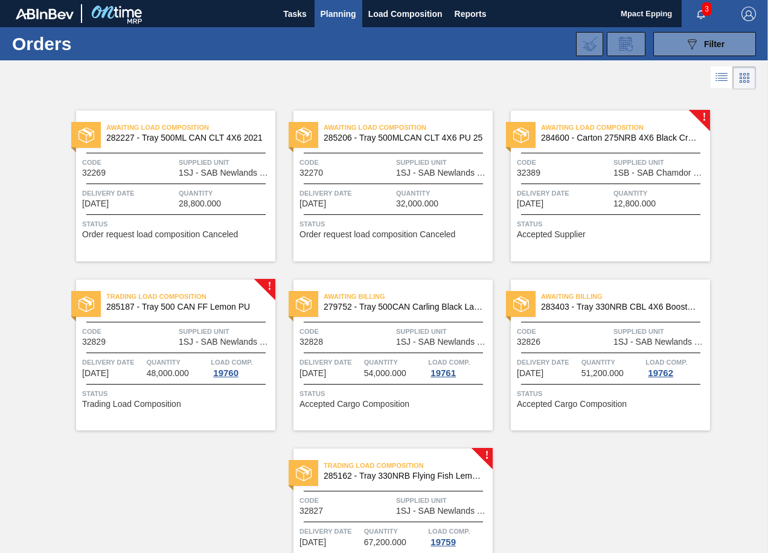
scroll to position [91, 0]
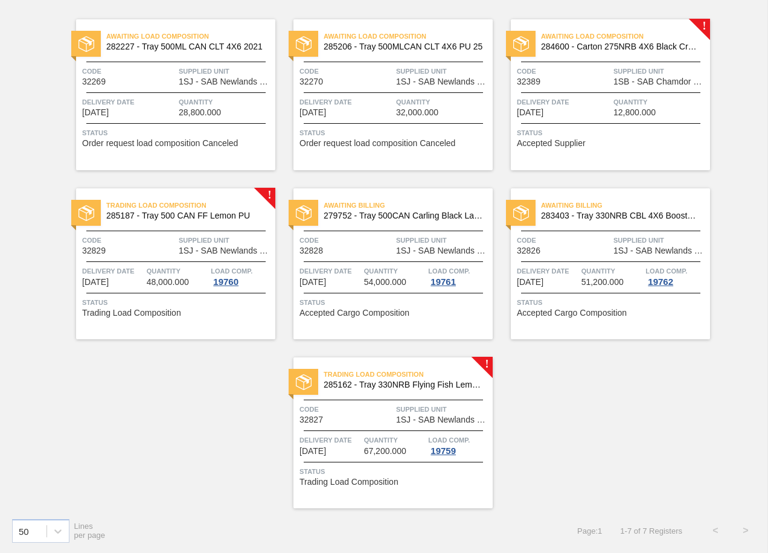
click at [206, 246] on span "Supplied Unit" at bounding box center [226, 240] width 94 height 12
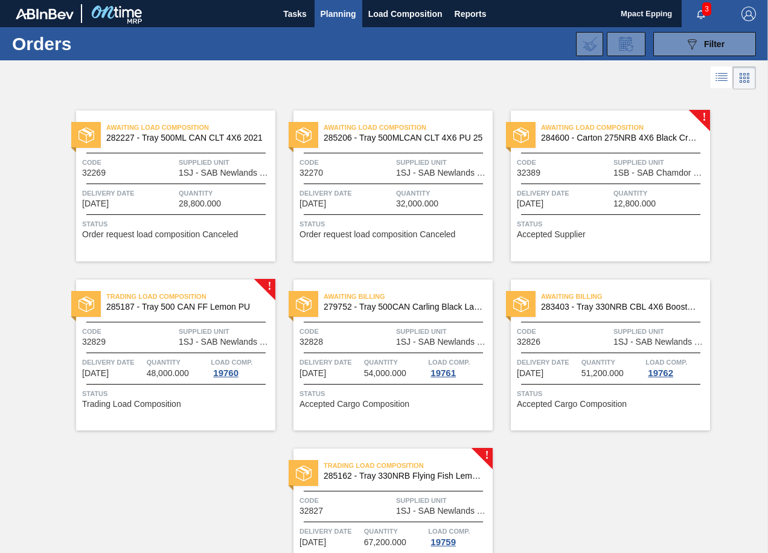
scroll to position [91, 0]
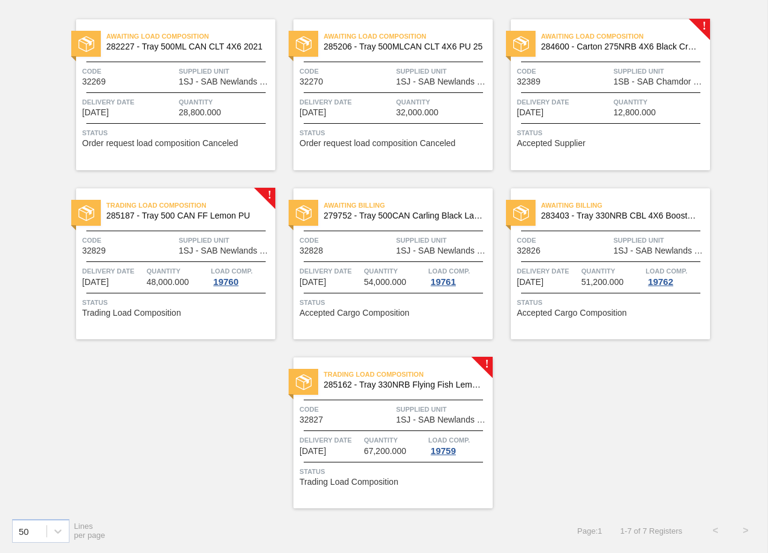
click at [392, 411] on span "Code" at bounding box center [347, 410] width 94 height 12
